Goal: Information Seeking & Learning: Learn about a topic

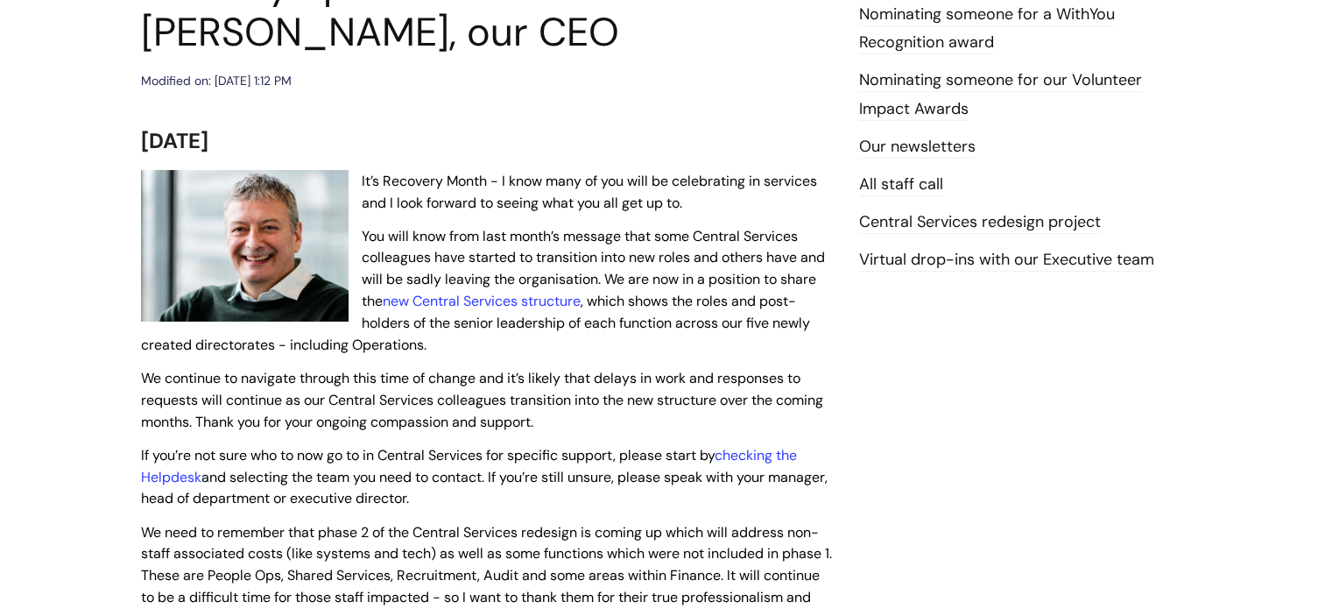
scroll to position [256, 0]
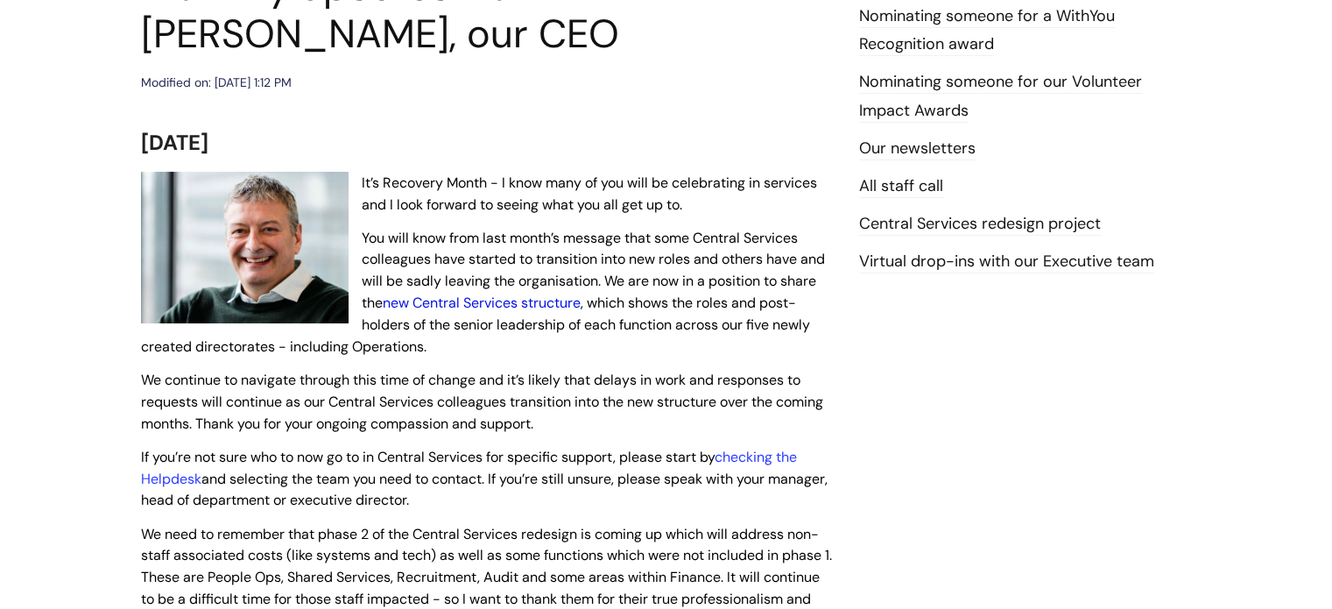
click at [495, 307] on link "new Central Services structure" at bounding box center [482, 302] width 198 height 18
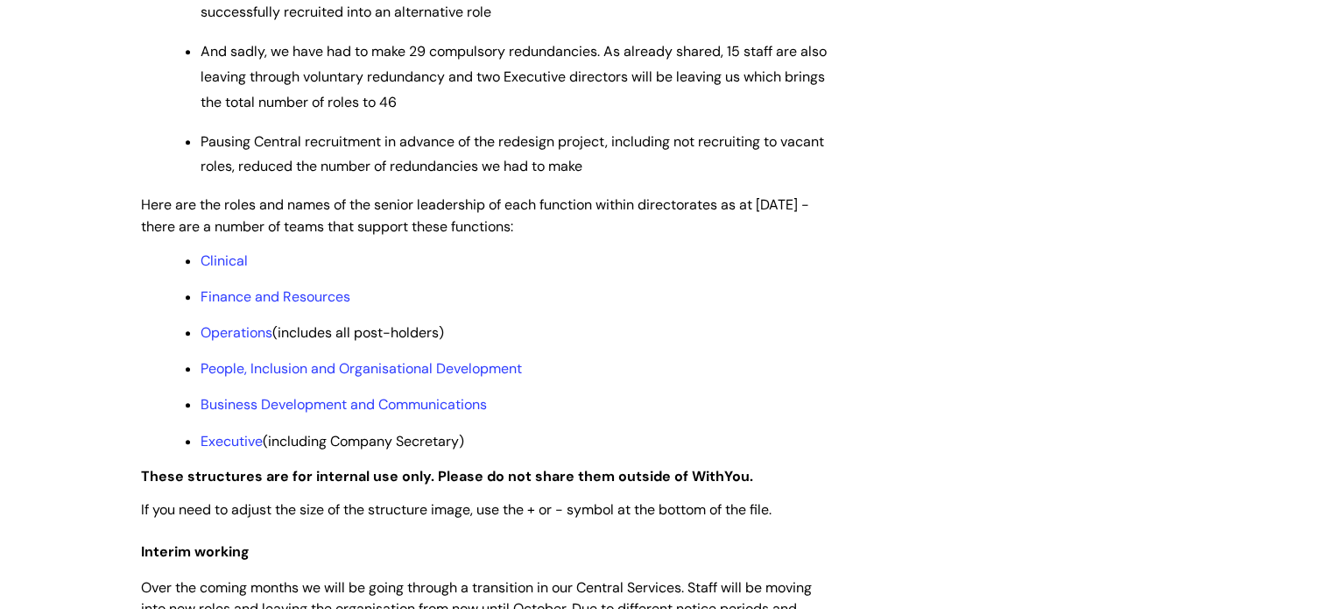
scroll to position [1300, 0]
click at [223, 270] on link "Clinical" at bounding box center [224, 260] width 47 height 18
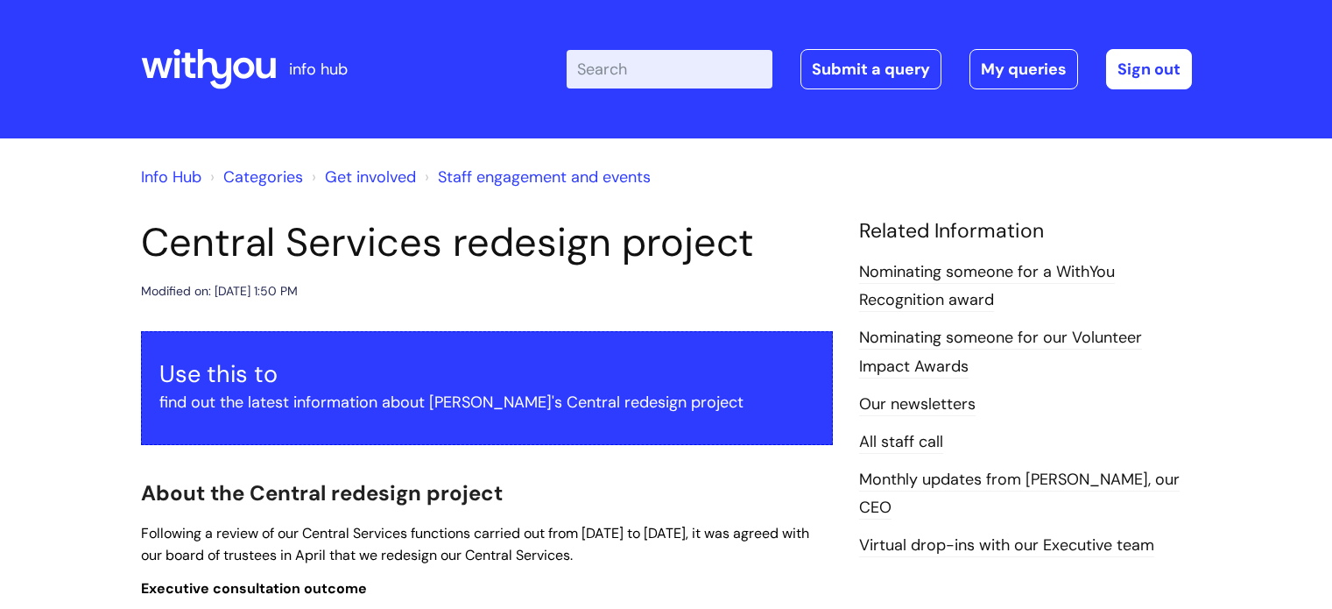
scroll to position [1300, 0]
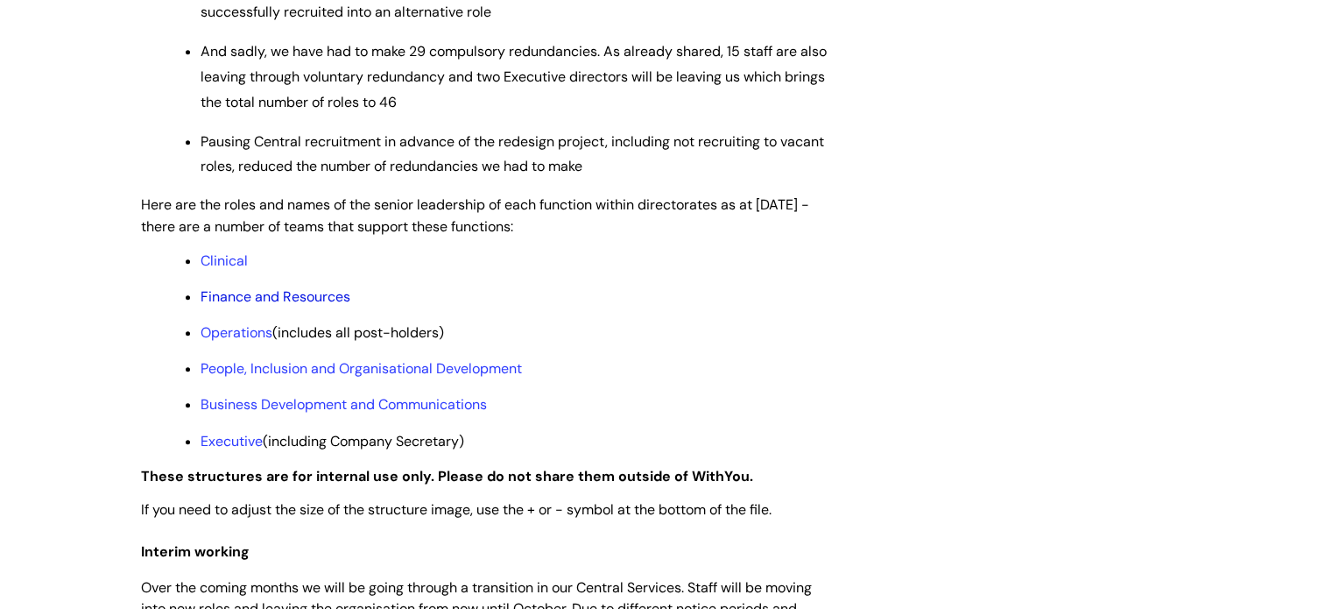
click at [259, 306] on link "Finance and Resources" at bounding box center [276, 296] width 150 height 18
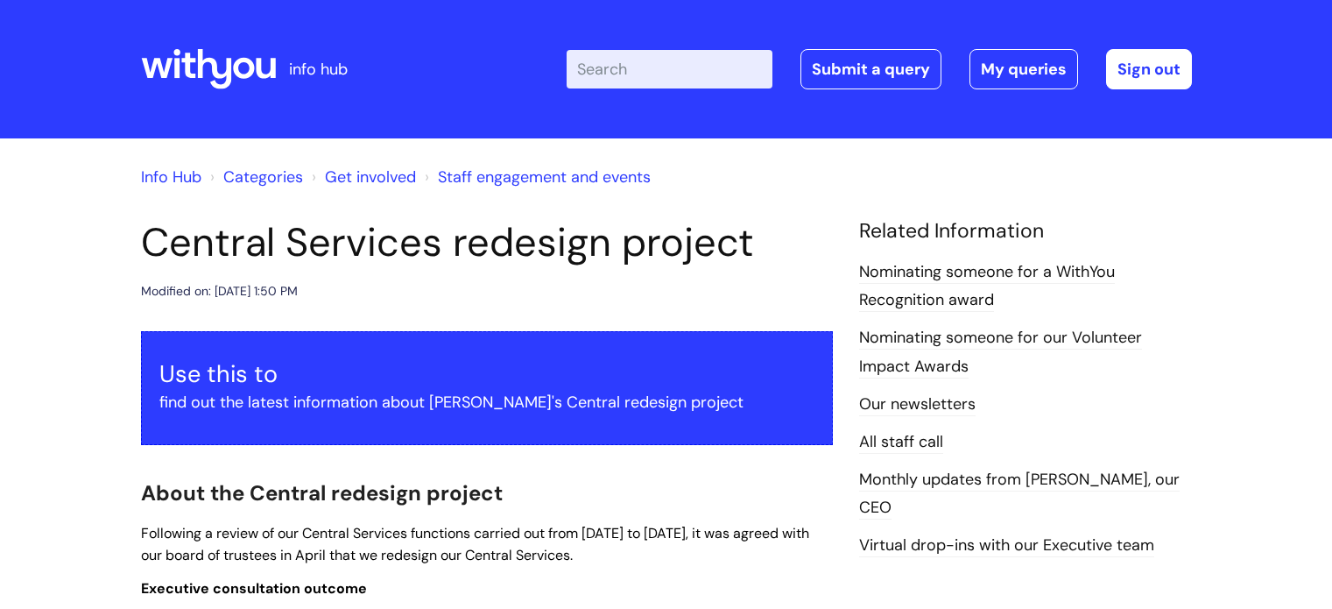
scroll to position [1300, 0]
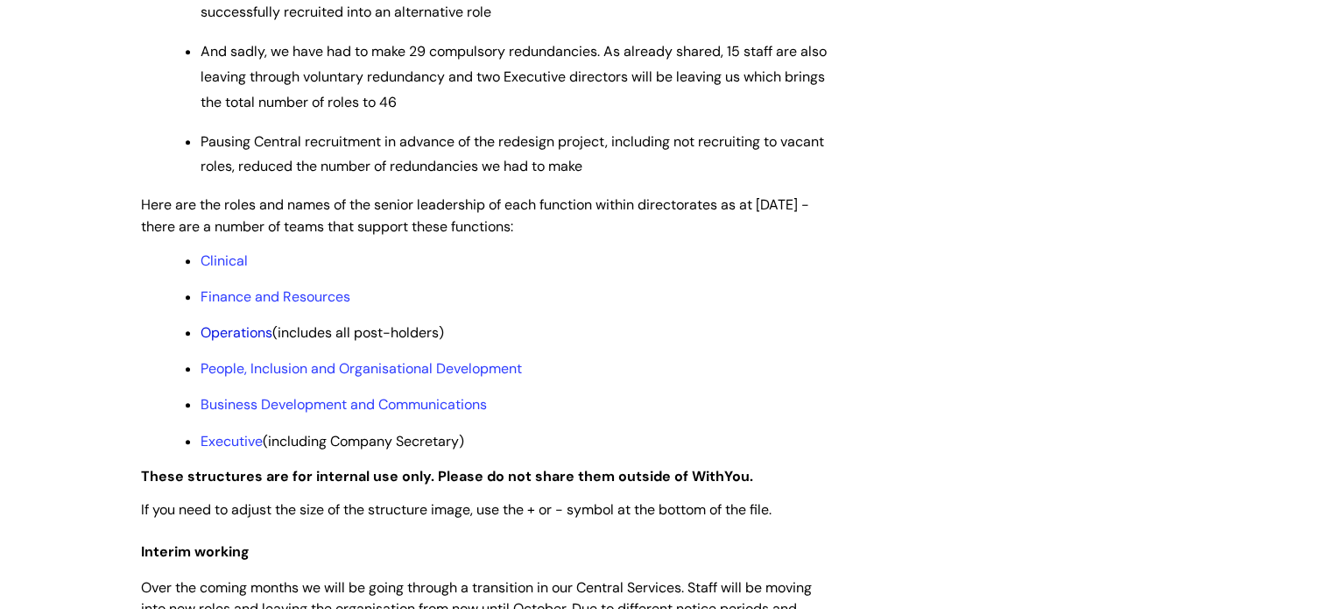
click at [252, 342] on link "Operations" at bounding box center [237, 332] width 72 height 18
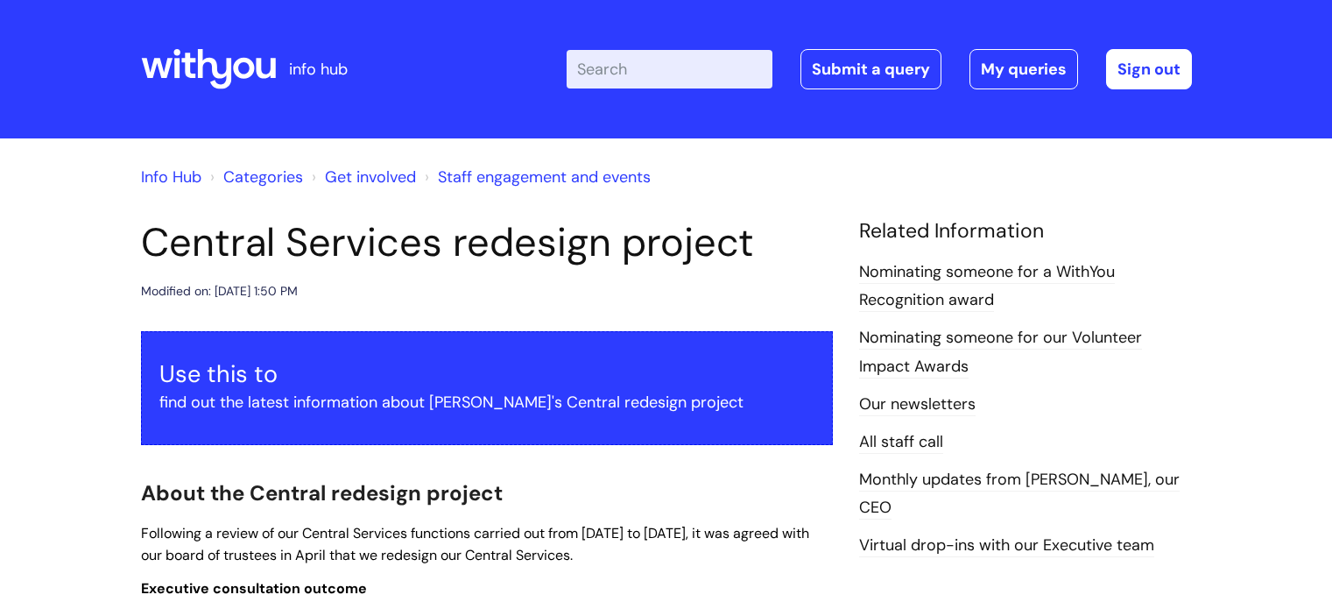
scroll to position [1300, 0]
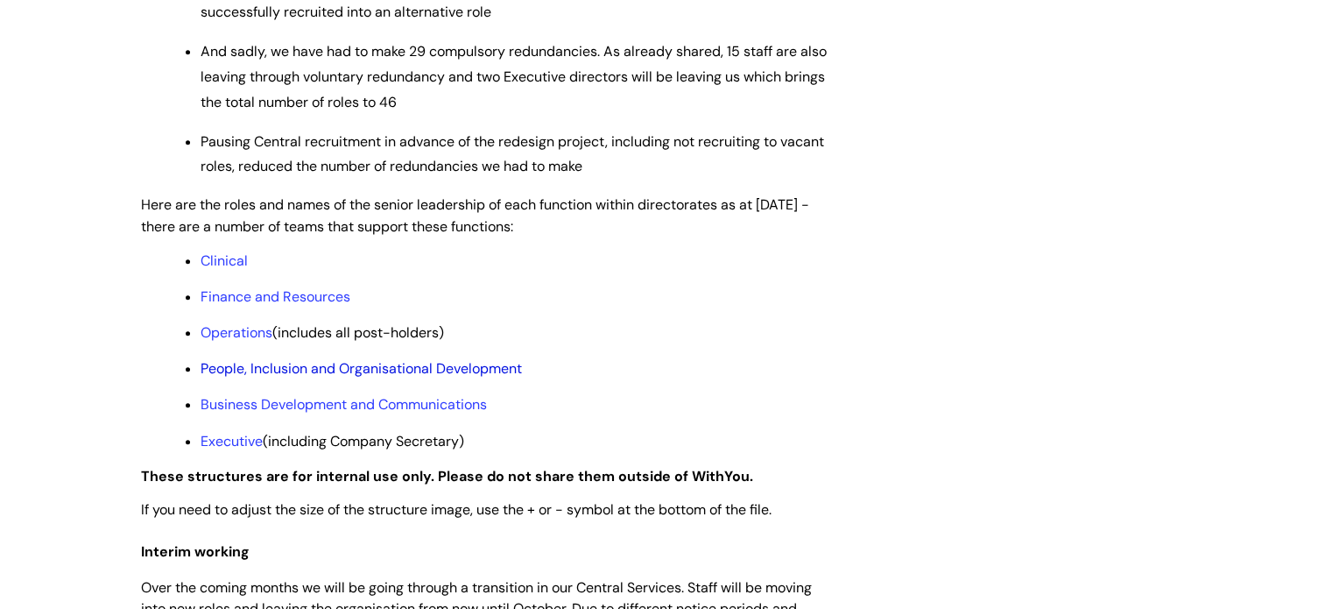
click at [310, 378] on link "People, Inclusion and Organisational Development" at bounding box center [362, 368] width 322 height 18
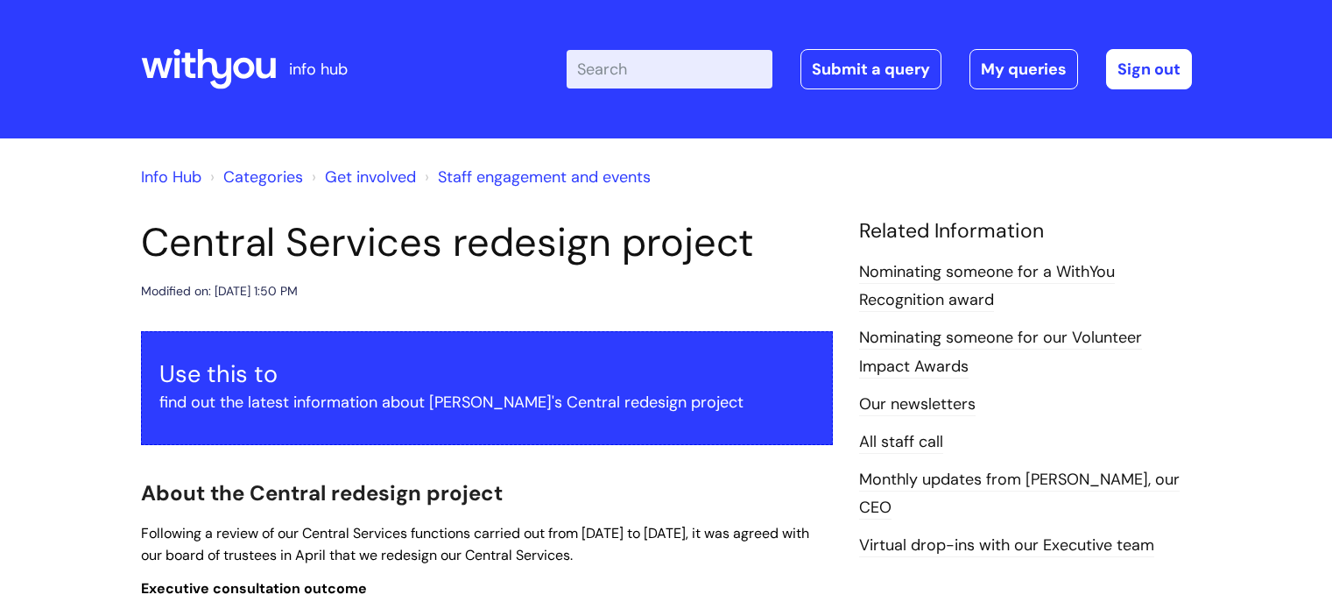
scroll to position [1300, 0]
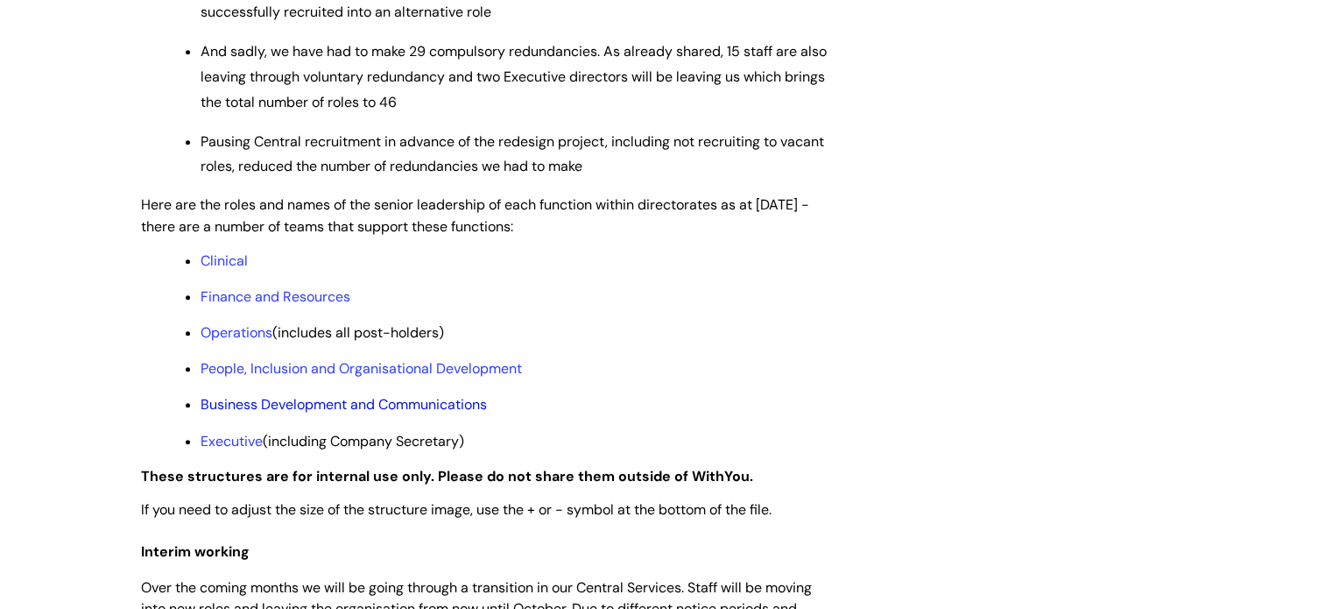
click at [268, 413] on link "Business Development and Communications" at bounding box center [344, 404] width 286 height 18
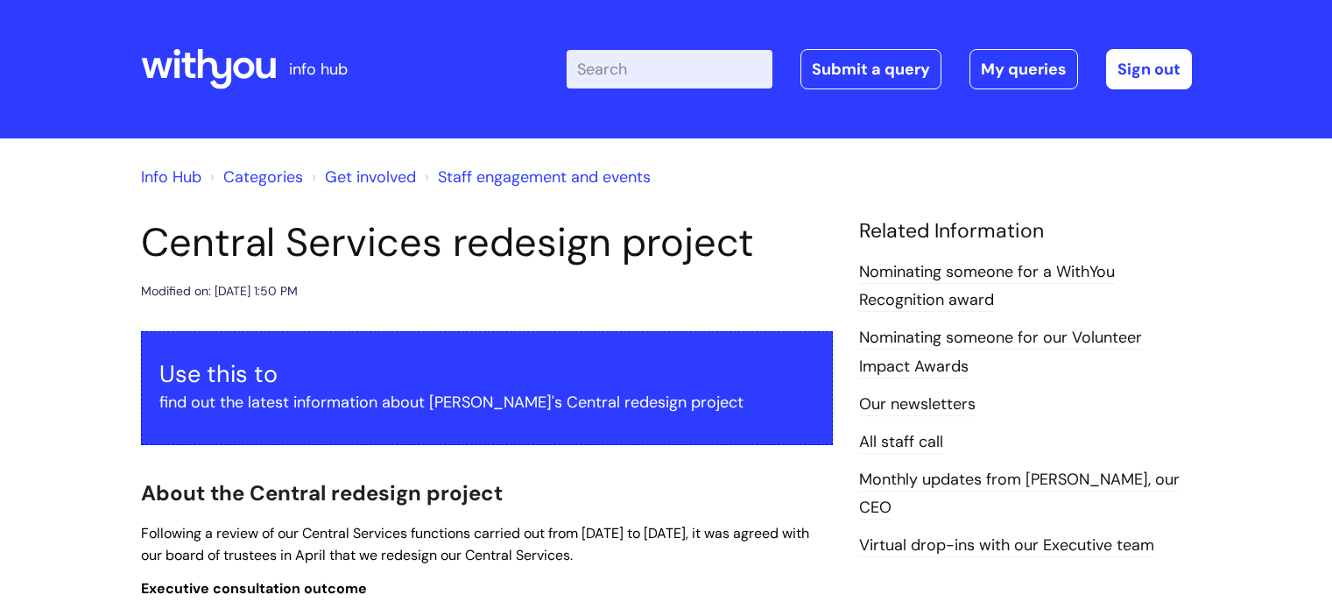
scroll to position [1300, 0]
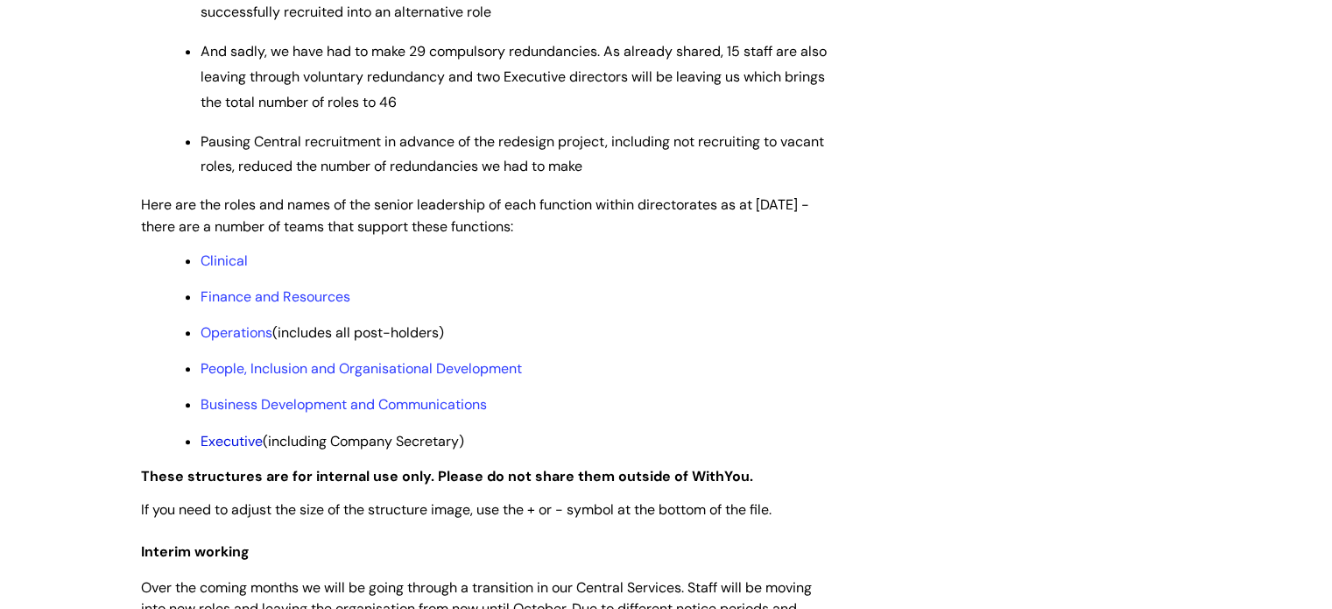
click at [239, 450] on link "Executive" at bounding box center [232, 441] width 62 height 18
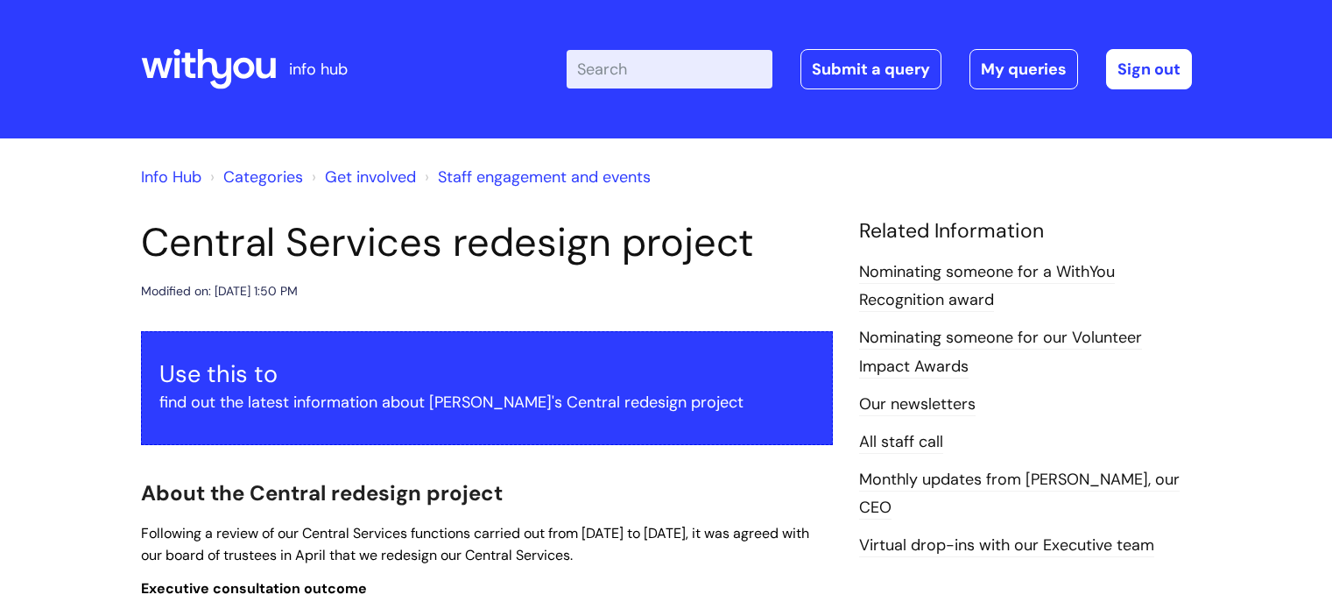
scroll to position [1300, 0]
